Goal: Information Seeking & Learning: Learn about a topic

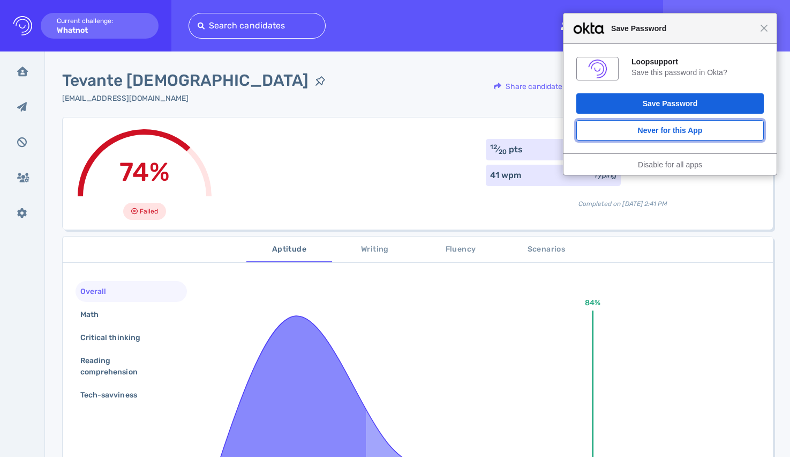
click at [682, 139] on button "Never for this App" at bounding box center [671, 130] width 188 height 20
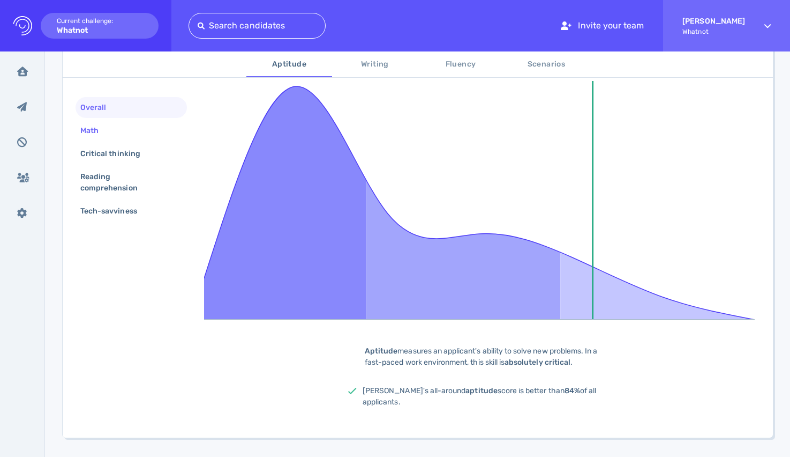
click at [125, 131] on div "Math" at bounding box center [131, 130] width 111 height 21
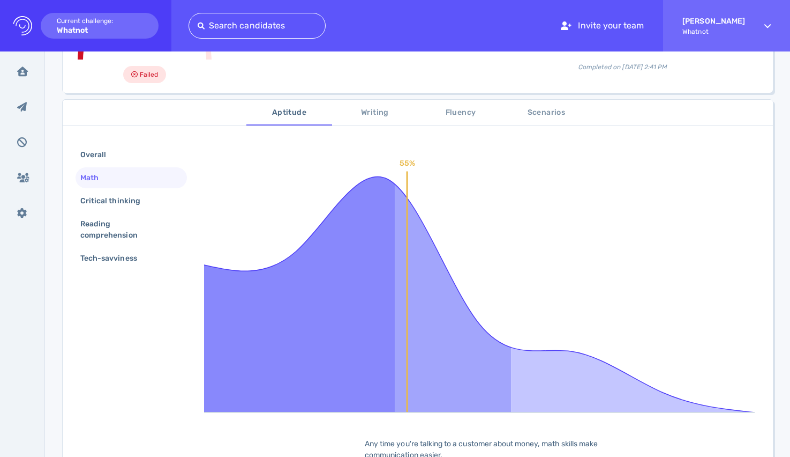
scroll to position [132, 0]
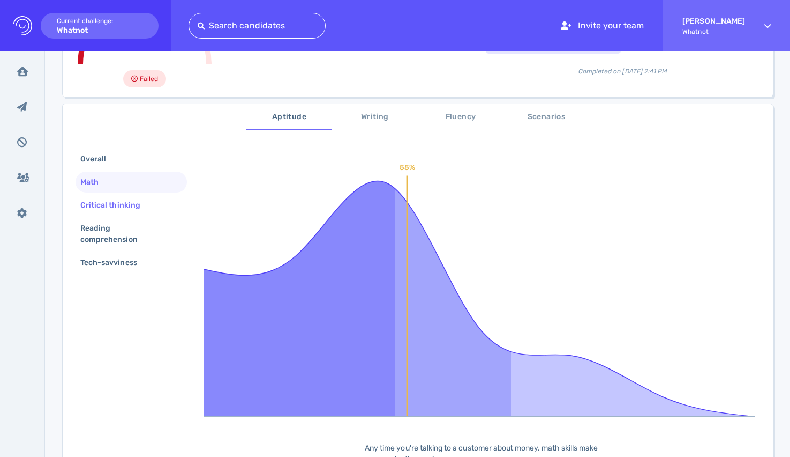
click at [109, 201] on div "Critical thinking" at bounding box center [115, 205] width 75 height 16
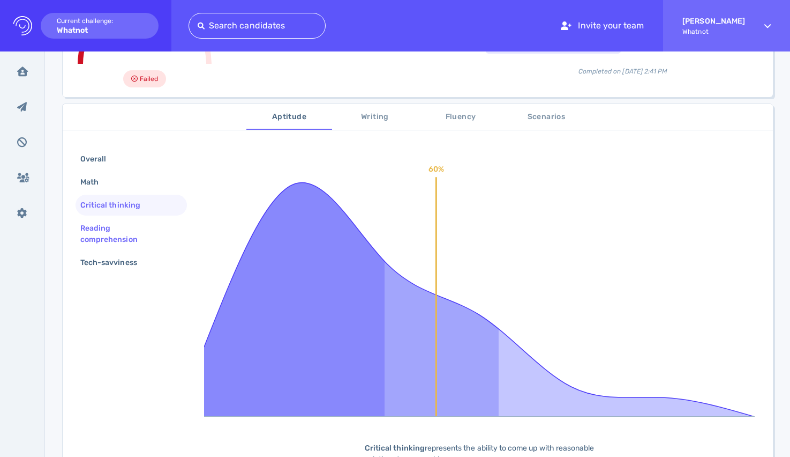
click at [123, 228] on div "Reading comprehension" at bounding box center [127, 233] width 98 height 27
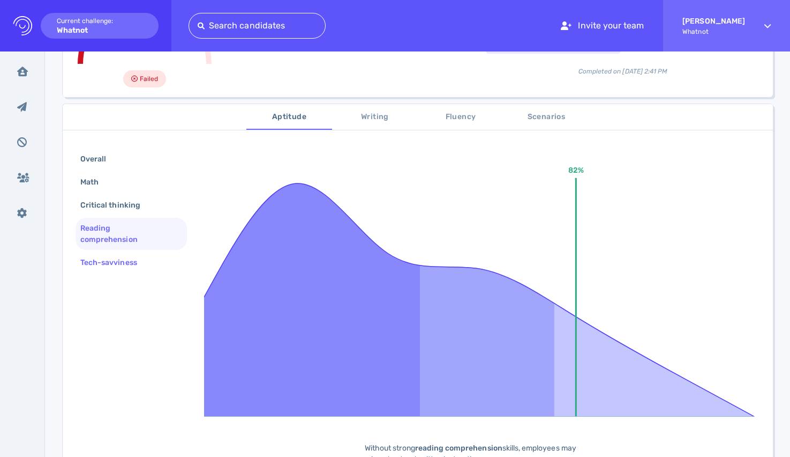
click at [138, 268] on div "Tech-savviness" at bounding box center [114, 263] width 72 height 16
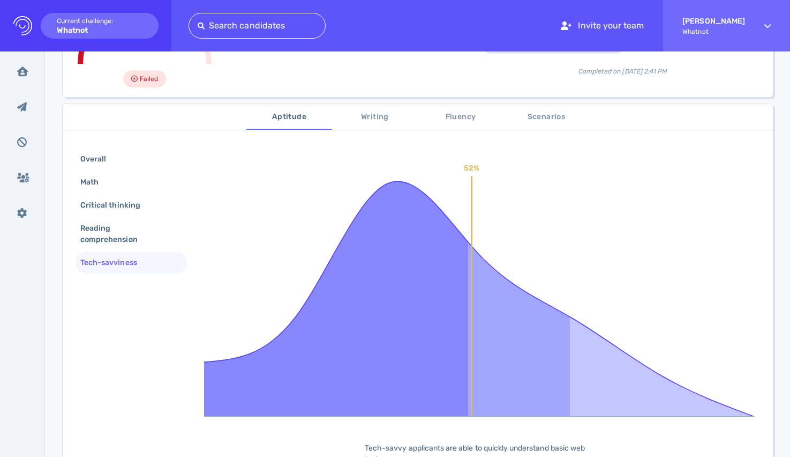
click at [374, 125] on button "Writing" at bounding box center [375, 117] width 86 height 26
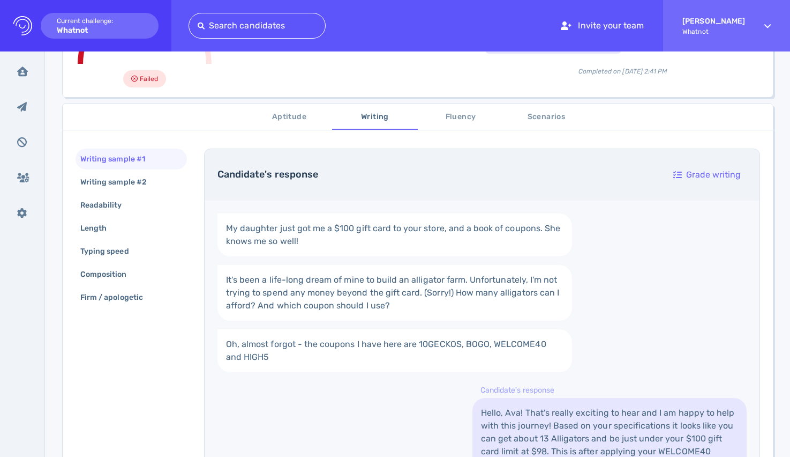
scroll to position [301, 0]
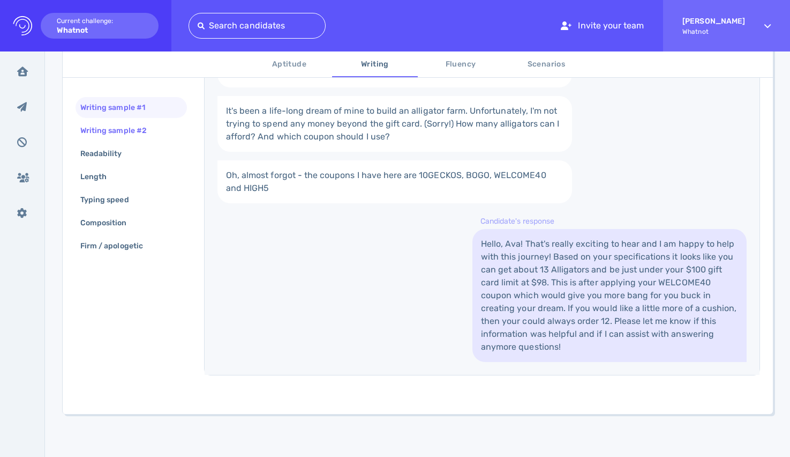
click at [129, 131] on div "Writing sample #2" at bounding box center [118, 131] width 81 height 16
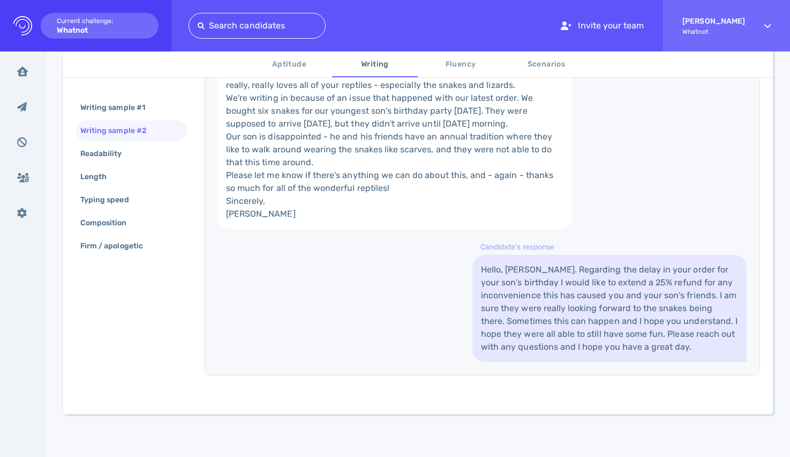
scroll to position [417, 0]
click at [145, 150] on div "Readability" at bounding box center [131, 153] width 111 height 21
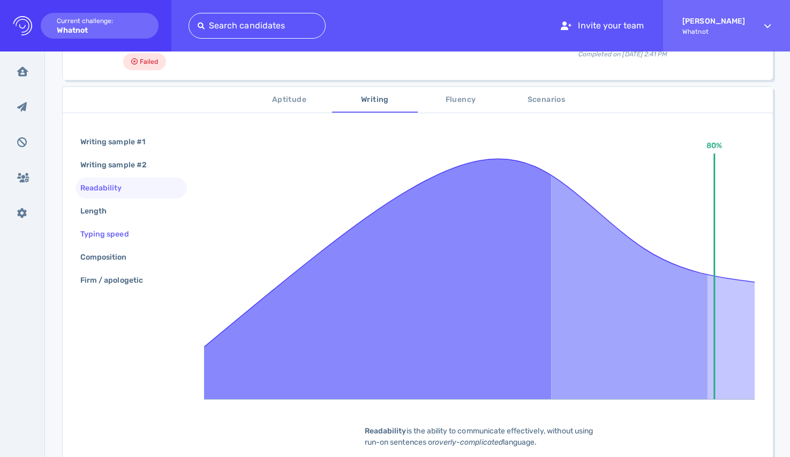
scroll to position [149, 0]
click at [120, 214] on div "Length" at bounding box center [131, 211] width 111 height 21
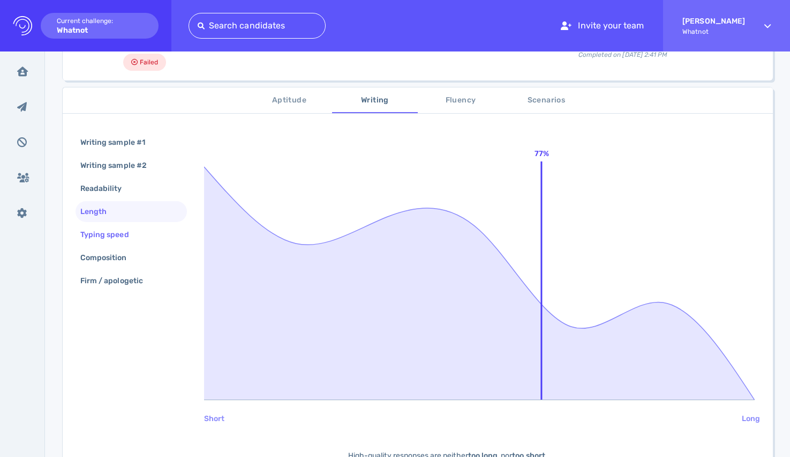
click at [128, 226] on div "Typing speed" at bounding box center [131, 234] width 111 height 21
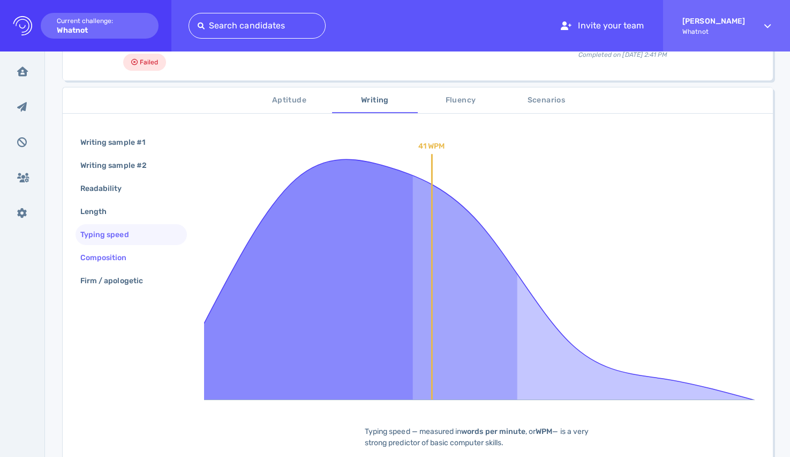
click at [144, 260] on div "Composition" at bounding box center [131, 257] width 111 height 21
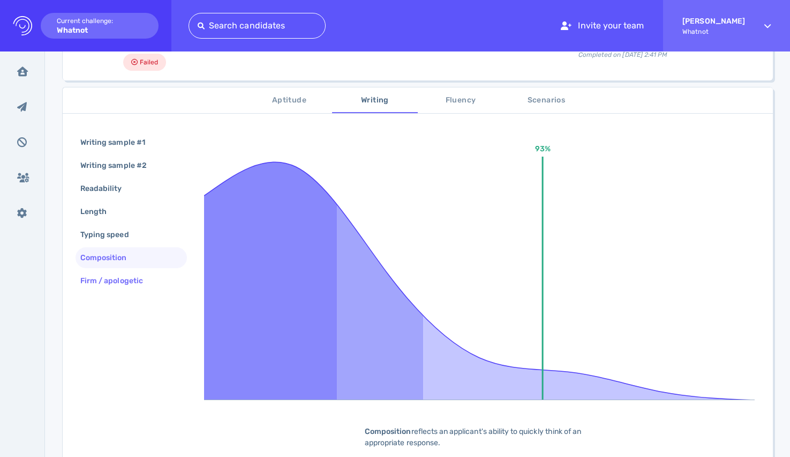
click at [152, 275] on div "Firm / apologetic" at bounding box center [117, 281] width 78 height 16
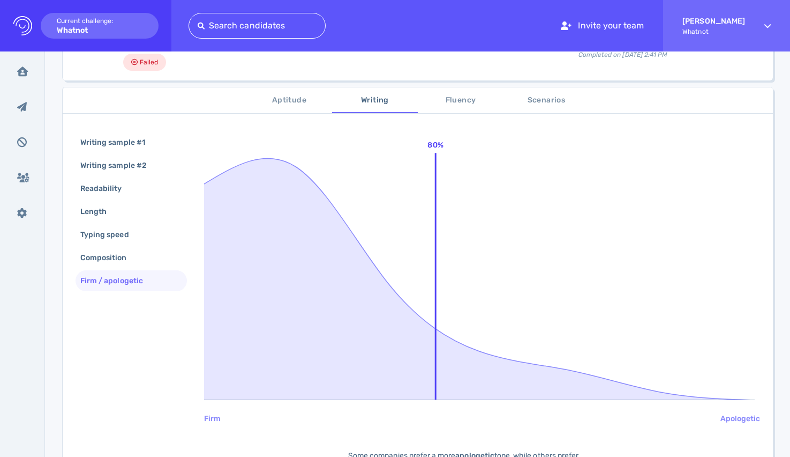
click at [444, 116] on div "Aptitude Writing Fluency Scenarios Writing sample #1 Writing sample #2 Readabil…" at bounding box center [418, 320] width 711 height 466
click at [453, 107] on button "Fluency" at bounding box center [461, 100] width 86 height 26
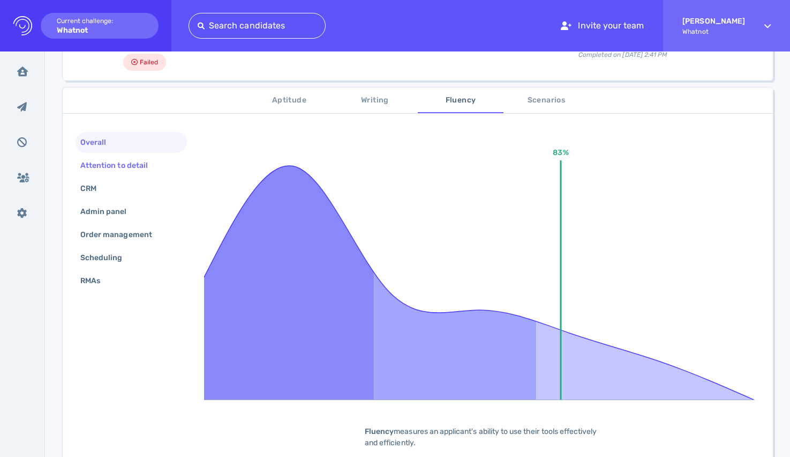
click at [137, 172] on div "Attention to detail" at bounding box center [119, 166] width 83 height 16
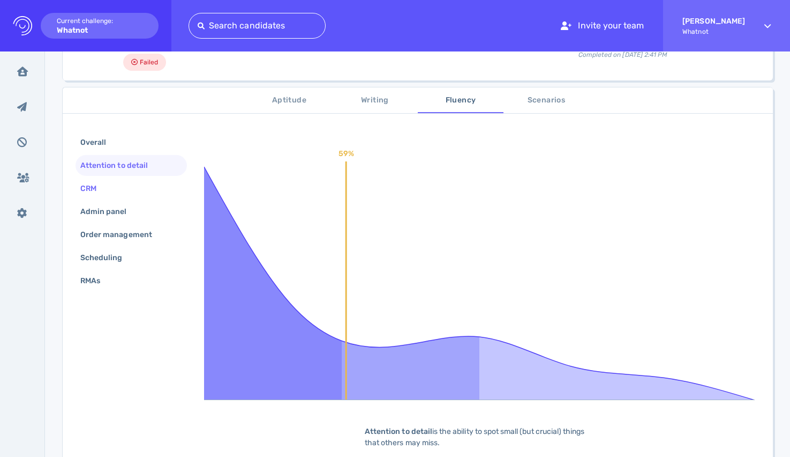
click at [121, 189] on div "CRM" at bounding box center [131, 188] width 111 height 21
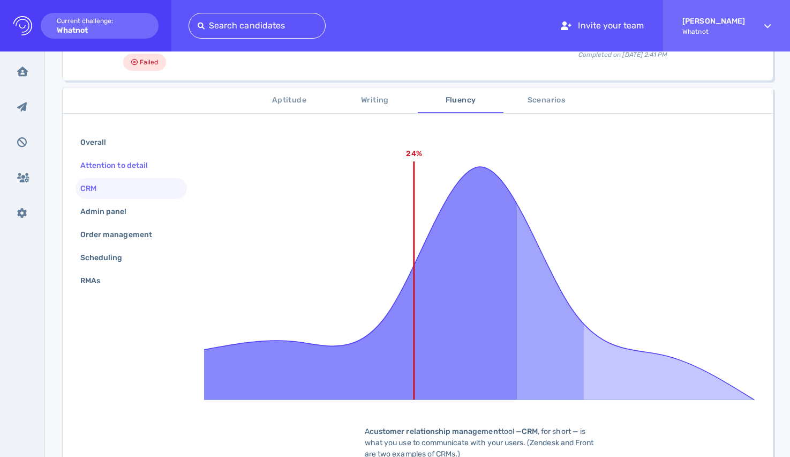
click at [125, 167] on div "Attention to detail" at bounding box center [119, 166] width 83 height 16
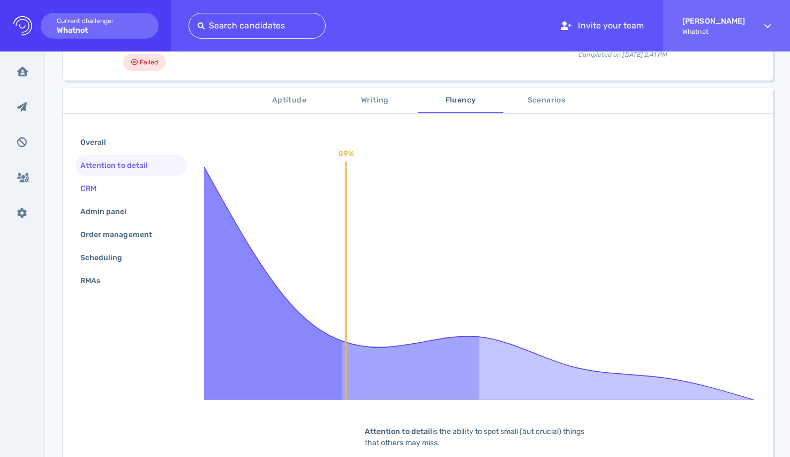
click at [126, 188] on div "CRM" at bounding box center [131, 188] width 111 height 21
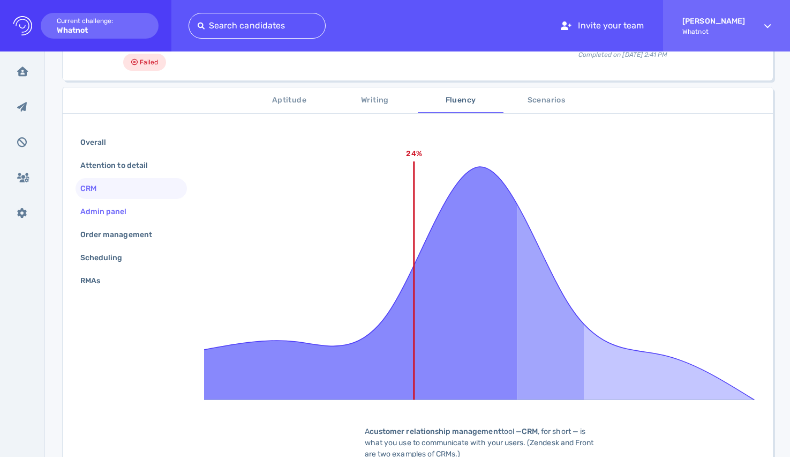
click at [130, 214] on div "Admin panel" at bounding box center [109, 212] width 62 height 16
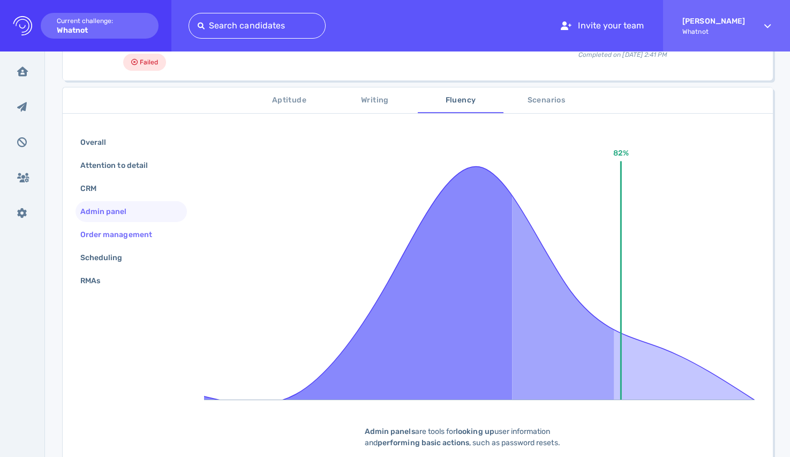
click at [138, 237] on div "Order management" at bounding box center [121, 235] width 87 height 16
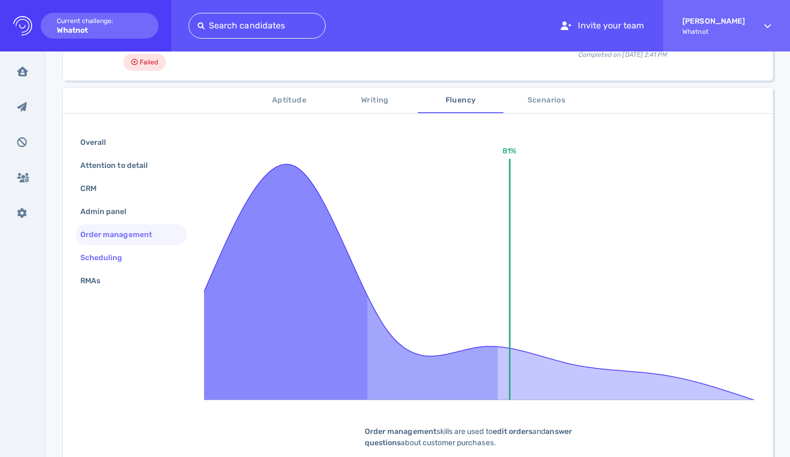
click at [136, 255] on div "Scheduling" at bounding box center [131, 257] width 111 height 21
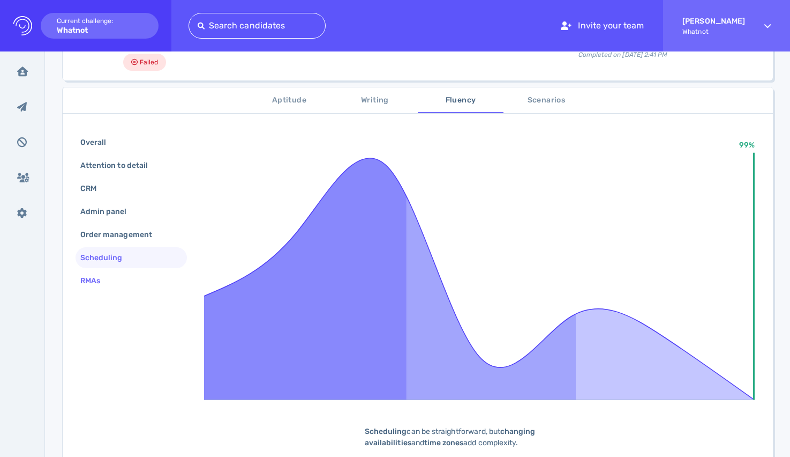
click at [140, 277] on div "RMAs" at bounding box center [131, 280] width 111 height 21
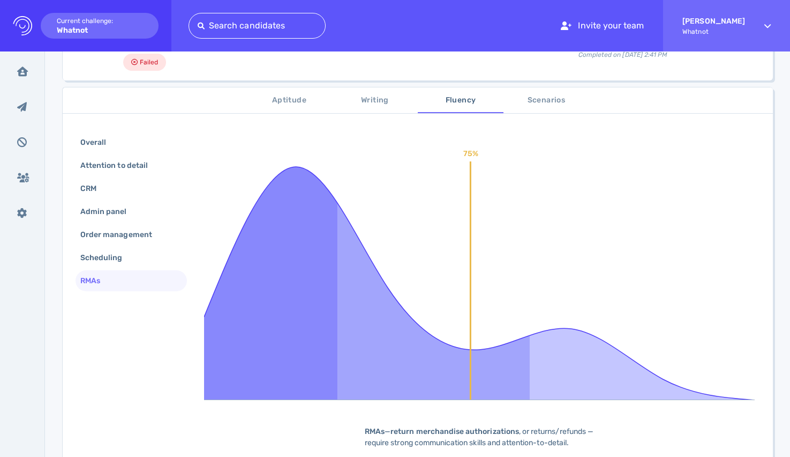
click at [562, 102] on span "Scenarios" at bounding box center [546, 100] width 73 height 13
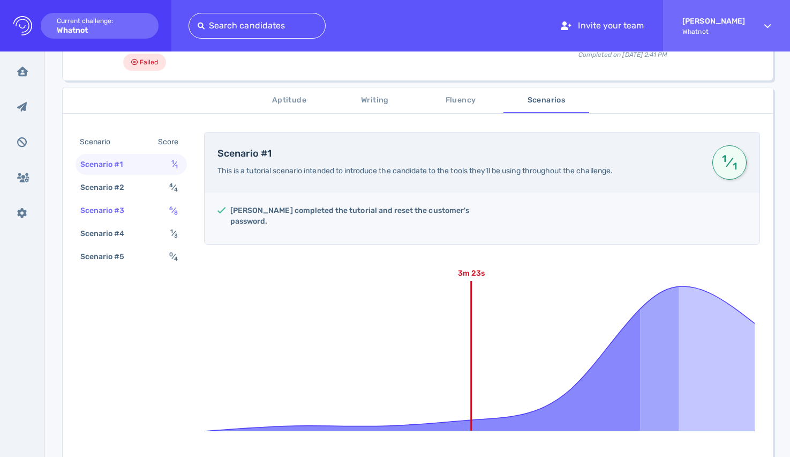
click at [150, 217] on div "Scenario #3 6 ⁄ 8" at bounding box center [131, 210] width 111 height 21
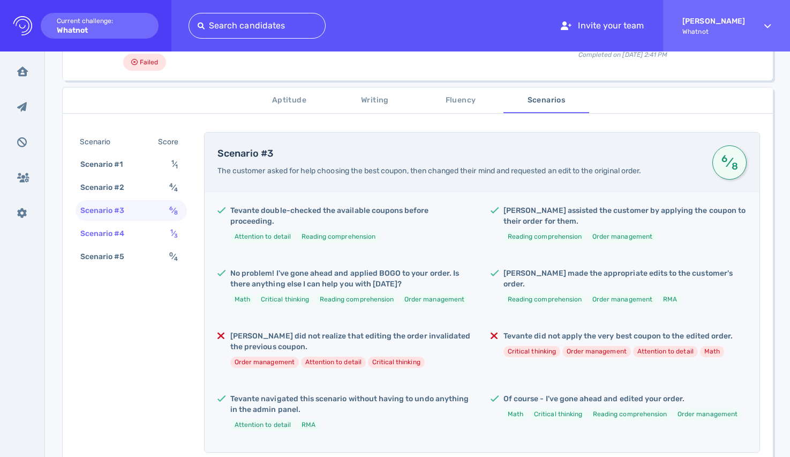
click at [155, 229] on div "Scenario #4 1 ⁄ 3" at bounding box center [131, 233] width 111 height 21
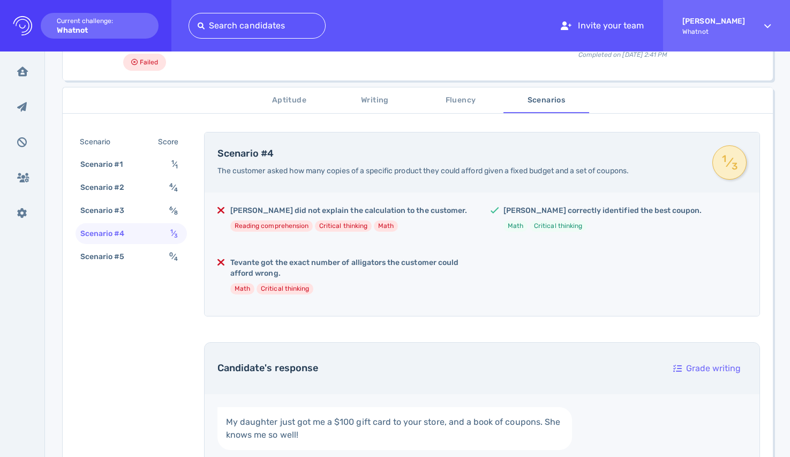
click at [144, 245] on div "Scenario Score Scenario #1 1 ⁄ 1 Scenario #2 4 ⁄ 4 Scenario #3 6 ⁄ 8 Scenario #…" at bounding box center [131, 200] width 111 height 137
click at [144, 263] on div "Scenario #5 0 ⁄ 4" at bounding box center [131, 256] width 111 height 21
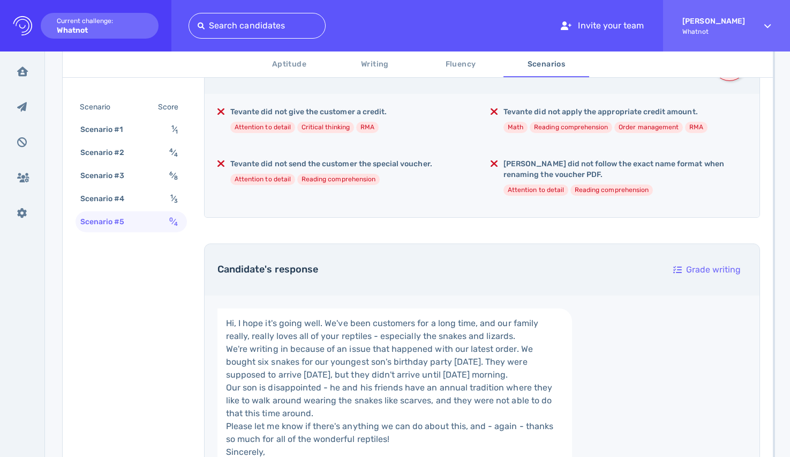
scroll to position [0, 0]
